Goal: Transaction & Acquisition: Purchase product/service

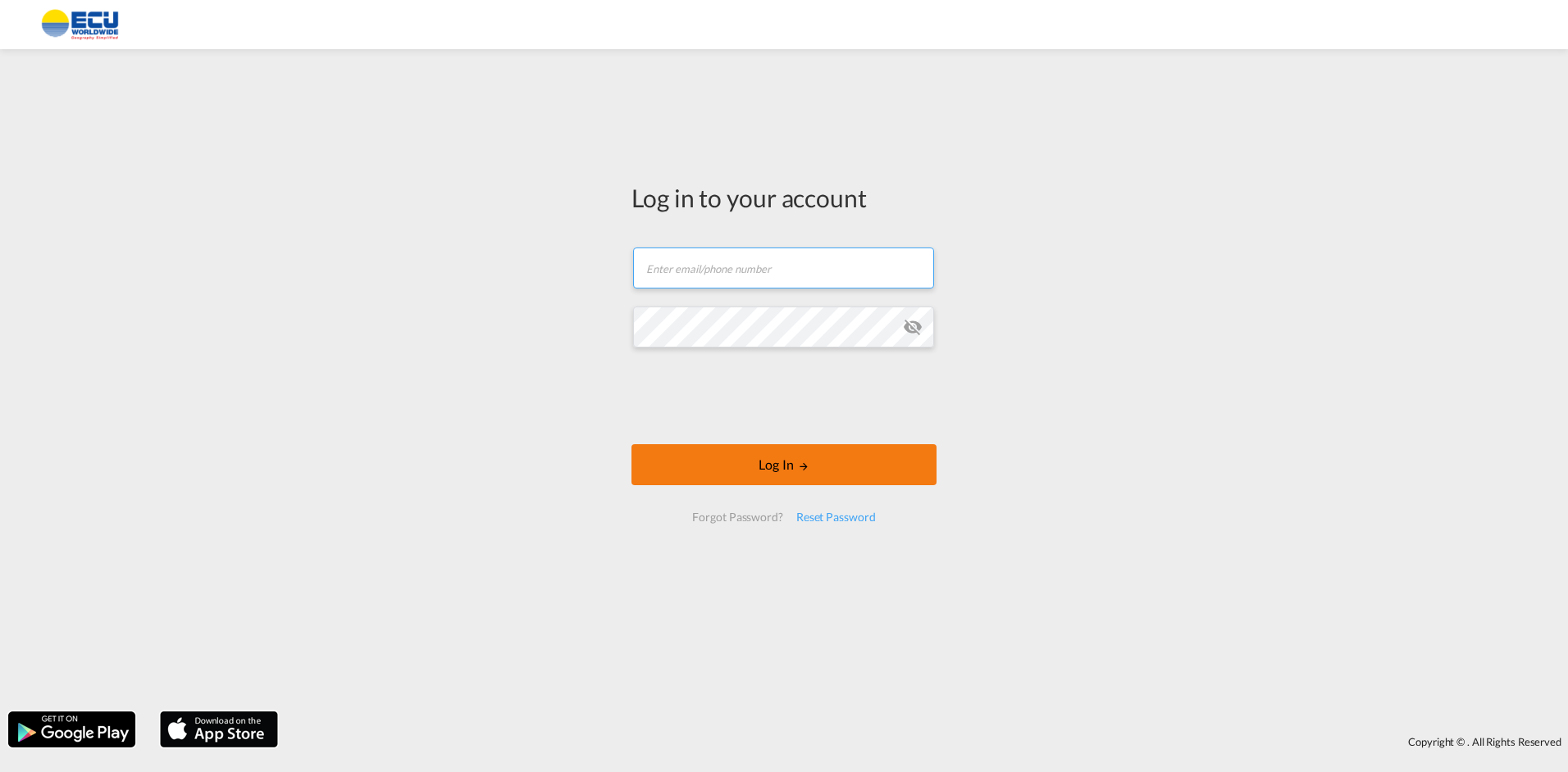
type input "[PERSON_NAME][EMAIL_ADDRESS][DOMAIN_NAME]"
click at [716, 476] on button "Log In" at bounding box center [784, 464] width 305 height 41
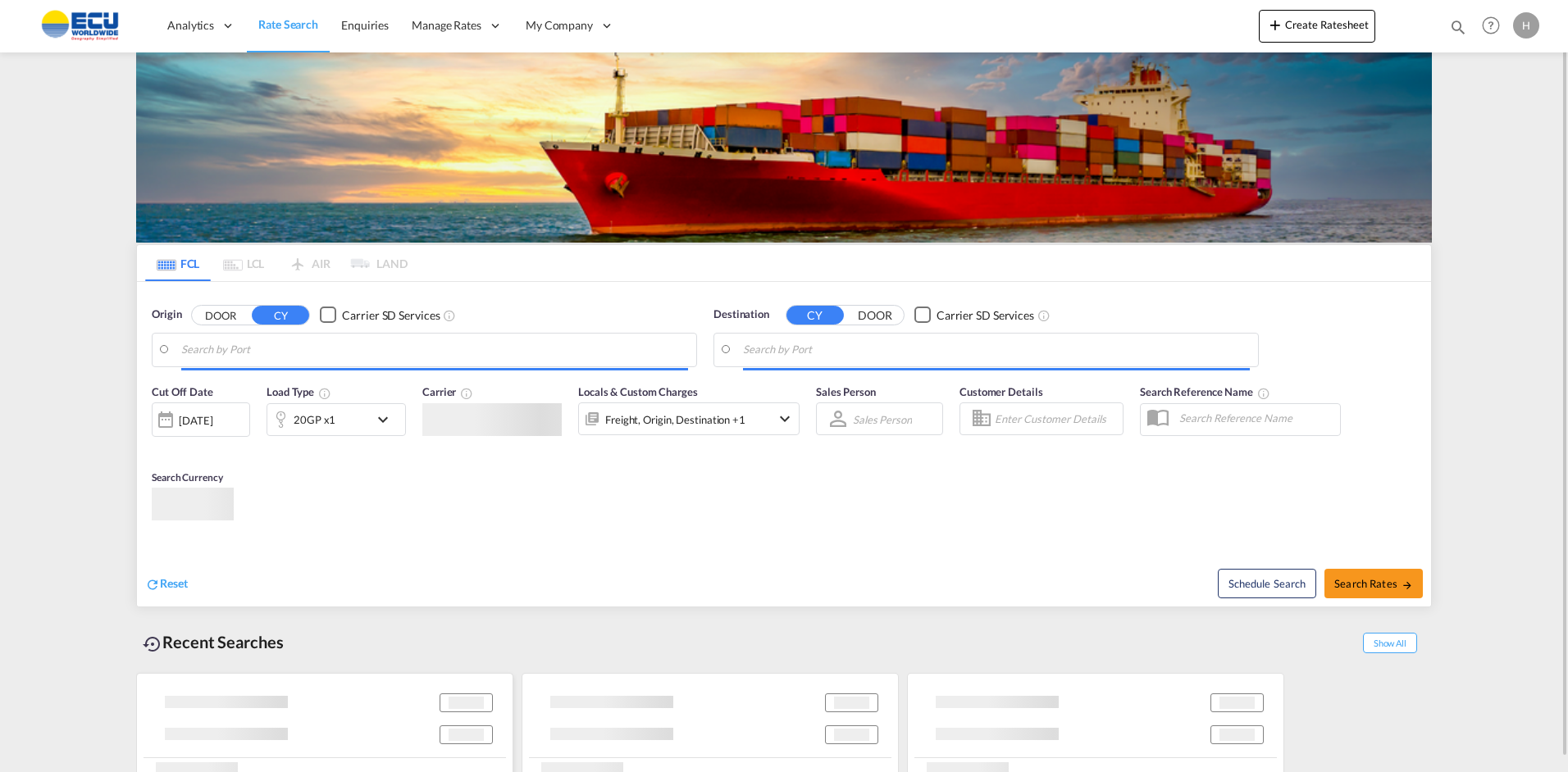
type input "[GEOGRAPHIC_DATA], [GEOGRAPHIC_DATA]"
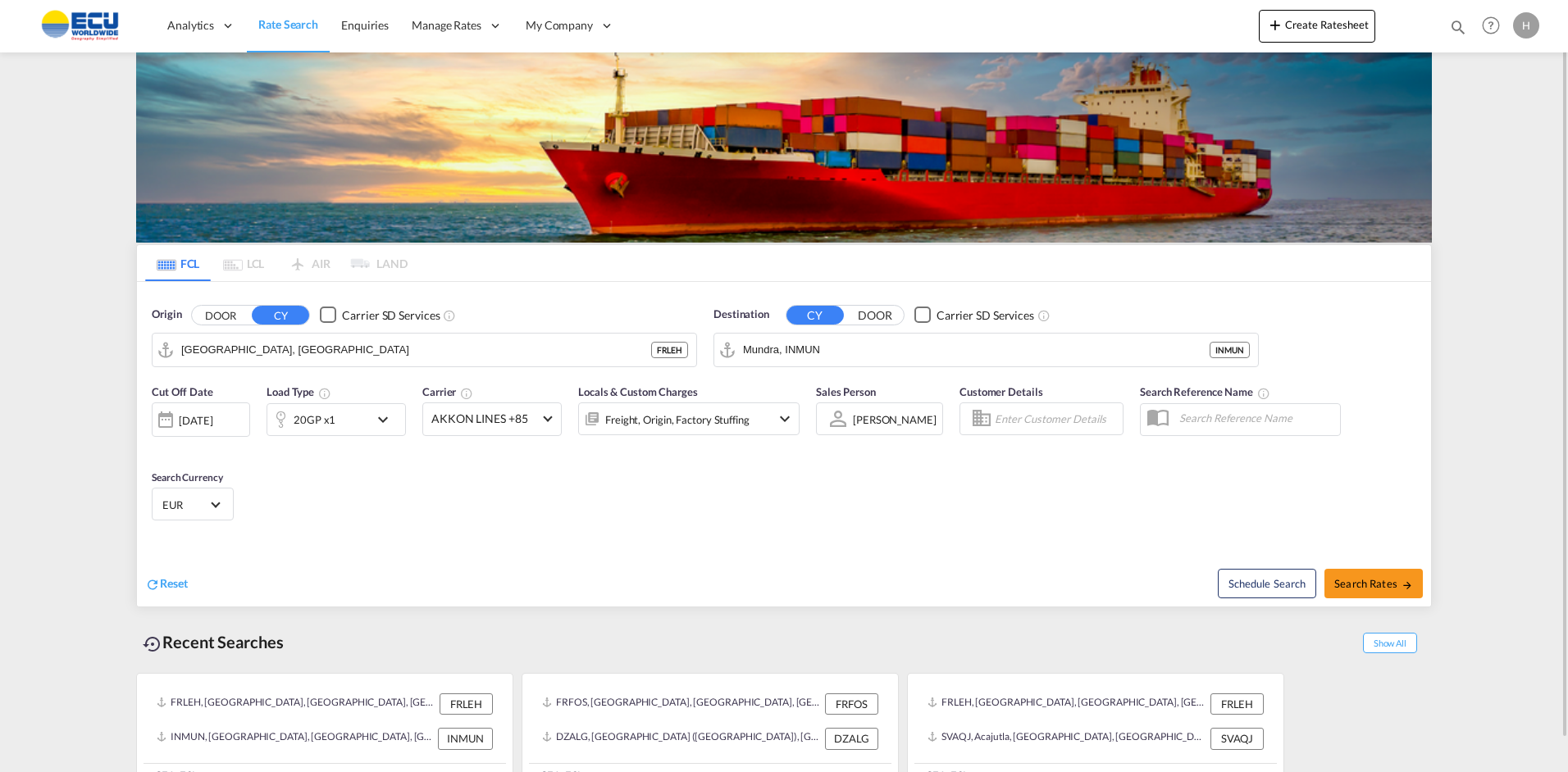
click at [372, 463] on div "Cut Off Date [DATE] [DATE] Load Type 20GP x1 Carrier AKKON LINES +85 Online Rat…" at bounding box center [784, 455] width 1294 height 160
click at [812, 356] on input "Mundra, INMUN" at bounding box center [996, 349] width 507 height 25
click at [813, 398] on div "Acajut la [GEOGRAPHIC_DATA] SVAQJ" at bounding box center [870, 395] width 311 height 49
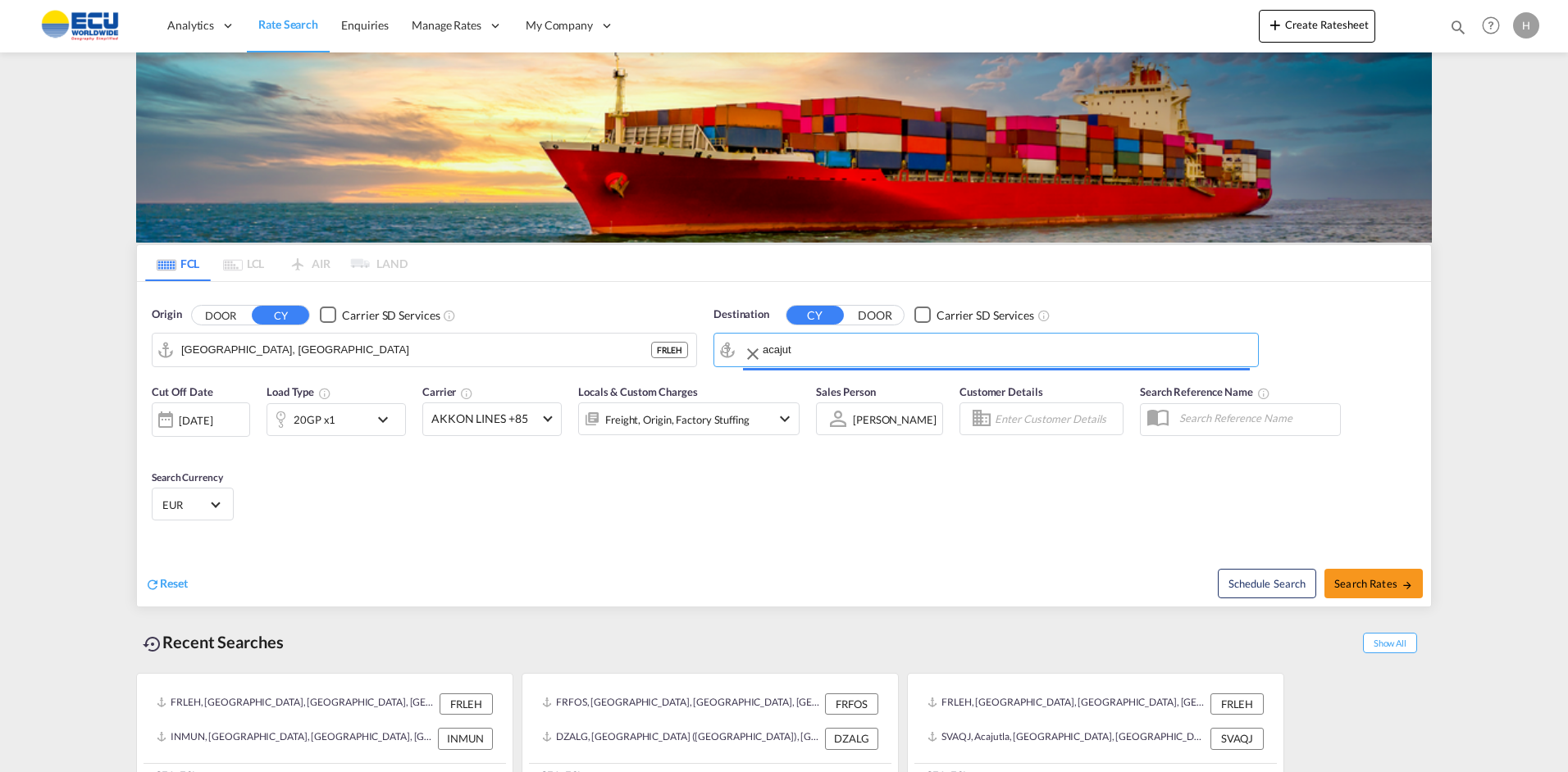
type input "Acajutla, SVAQJ"
click at [291, 416] on div at bounding box center [280, 420] width 26 height 33
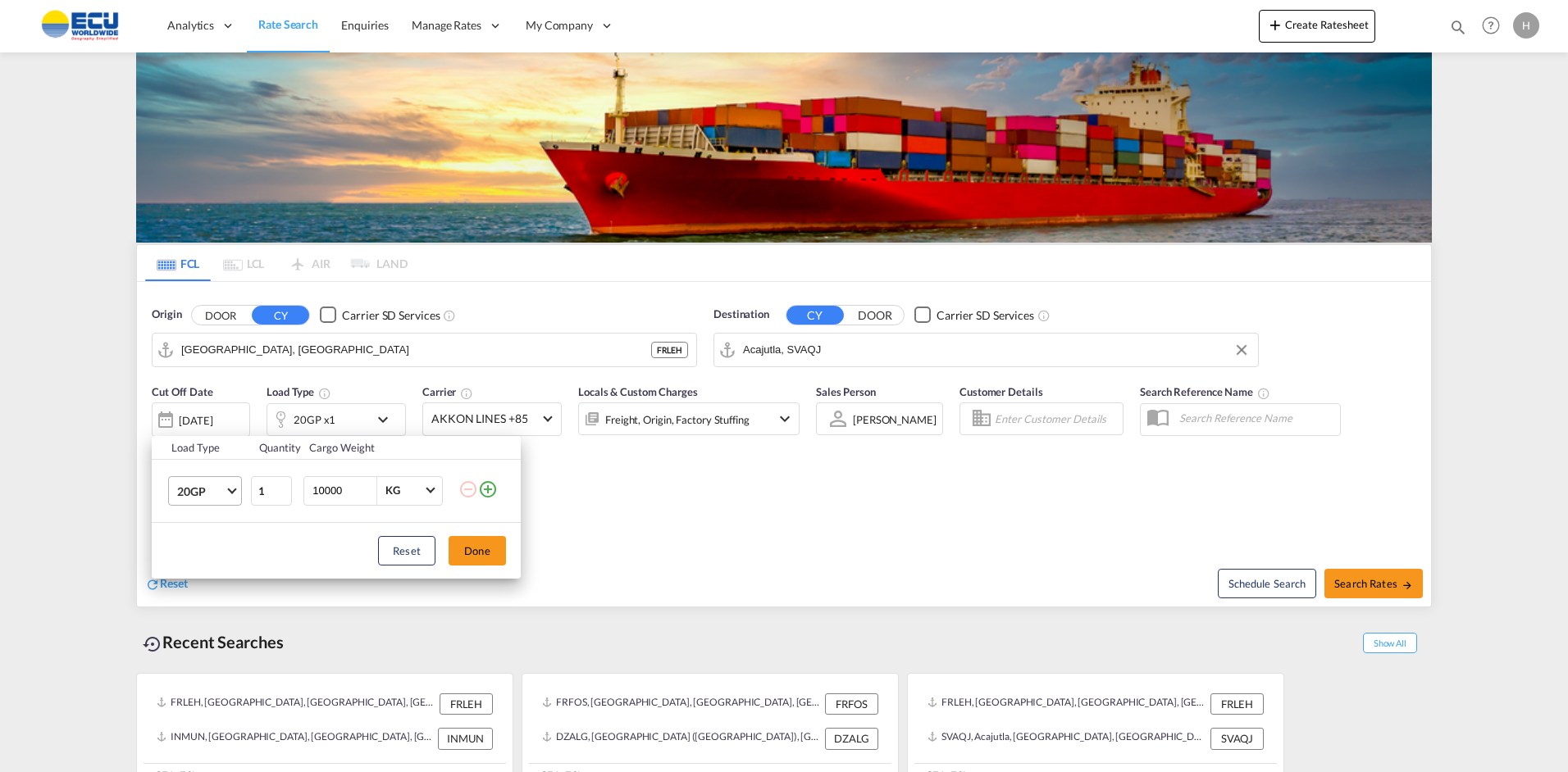
click at [237, 493] on md-select-value "20GP" at bounding box center [208, 491] width 66 height 28
click at [204, 569] on div "40HC" at bounding box center [192, 570] width 30 height 16
click at [481, 554] on button "Done" at bounding box center [477, 551] width 57 height 29
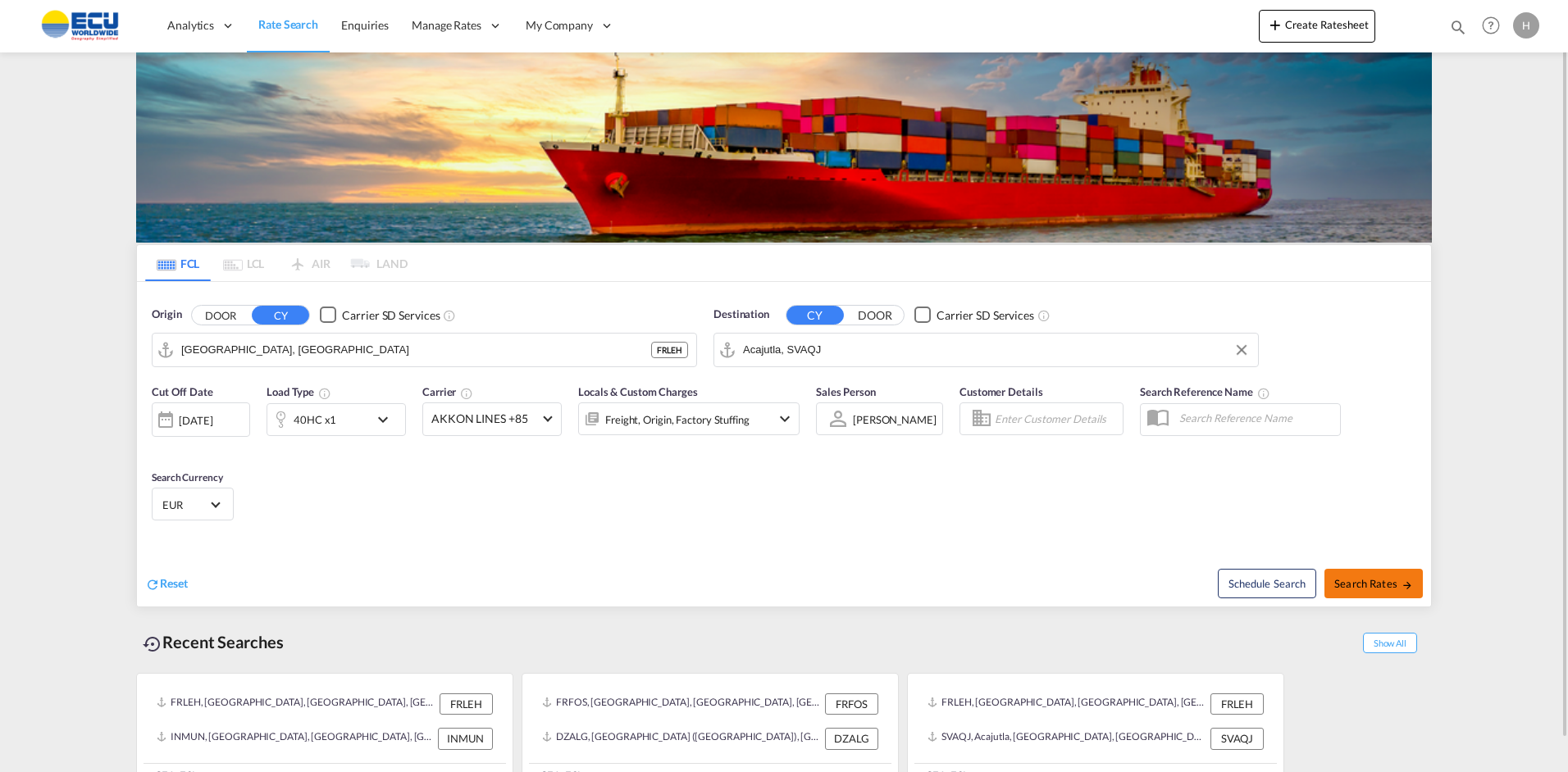
click at [1362, 579] on span "Search Rates" at bounding box center [1374, 584] width 78 height 13
type input "FRLEH to SVAQJ / [DATE]"
